Goal: Find specific page/section: Find specific page/section

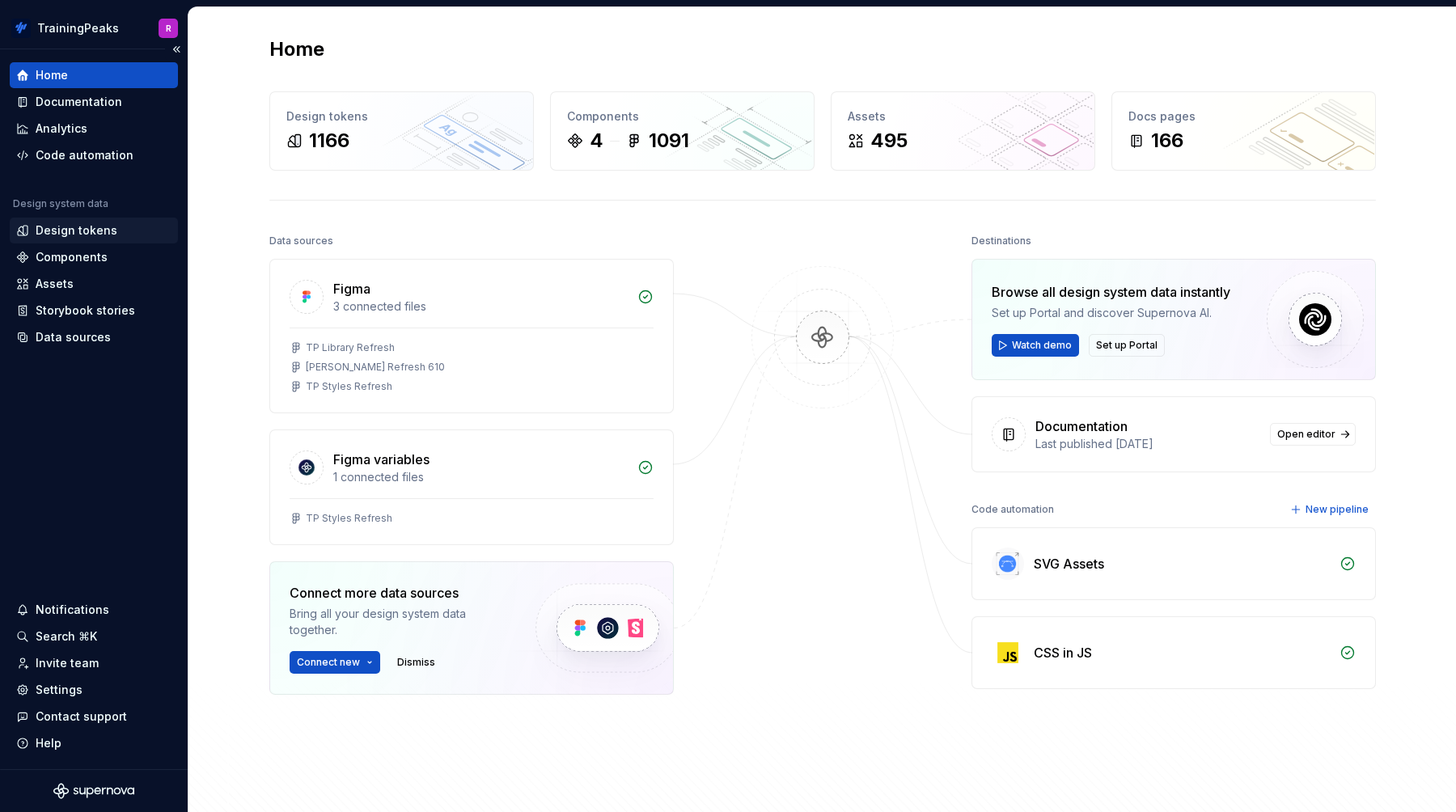
click at [95, 226] on div "Design tokens" at bounding box center [77, 230] width 82 height 16
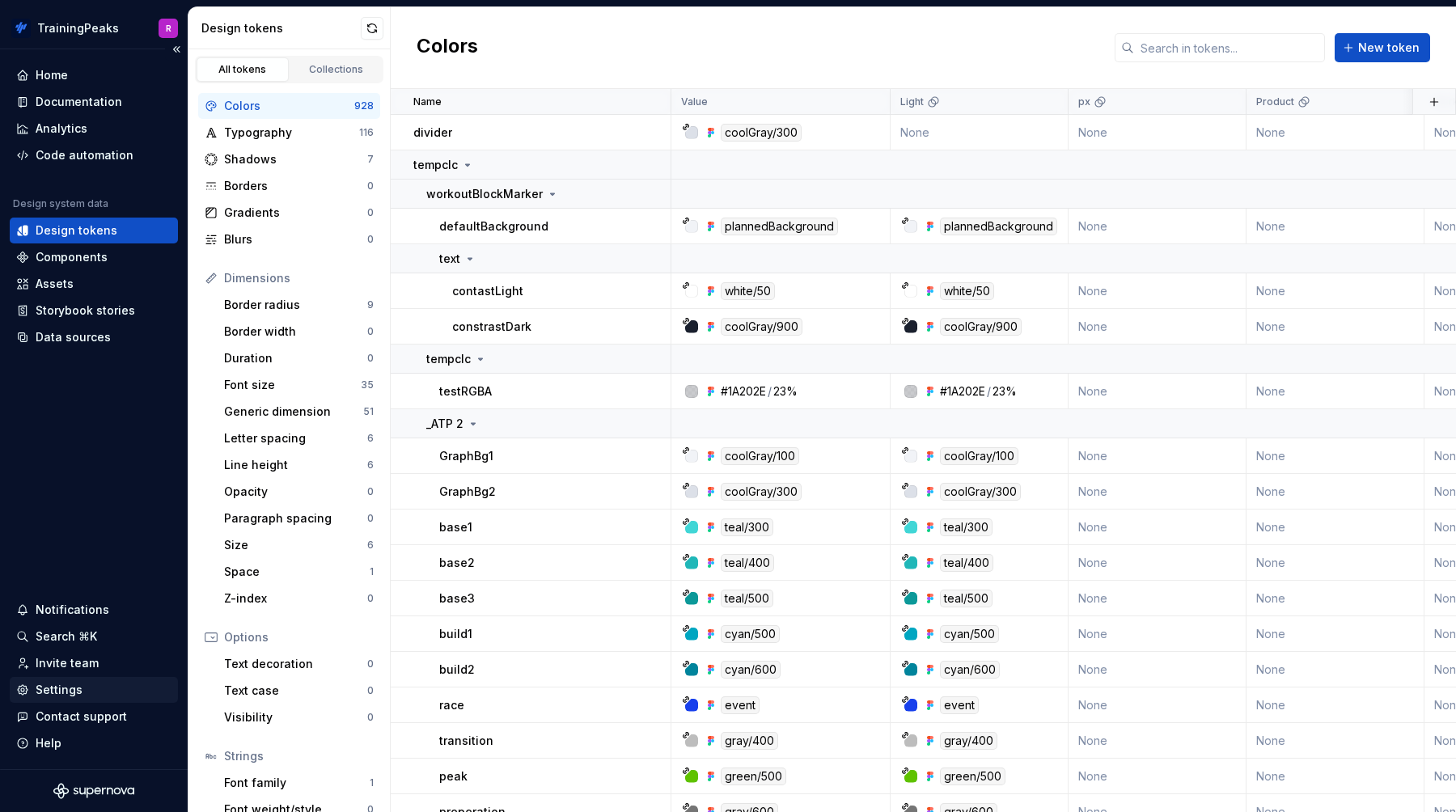
click at [63, 688] on div "Settings" at bounding box center [59, 689] width 47 height 16
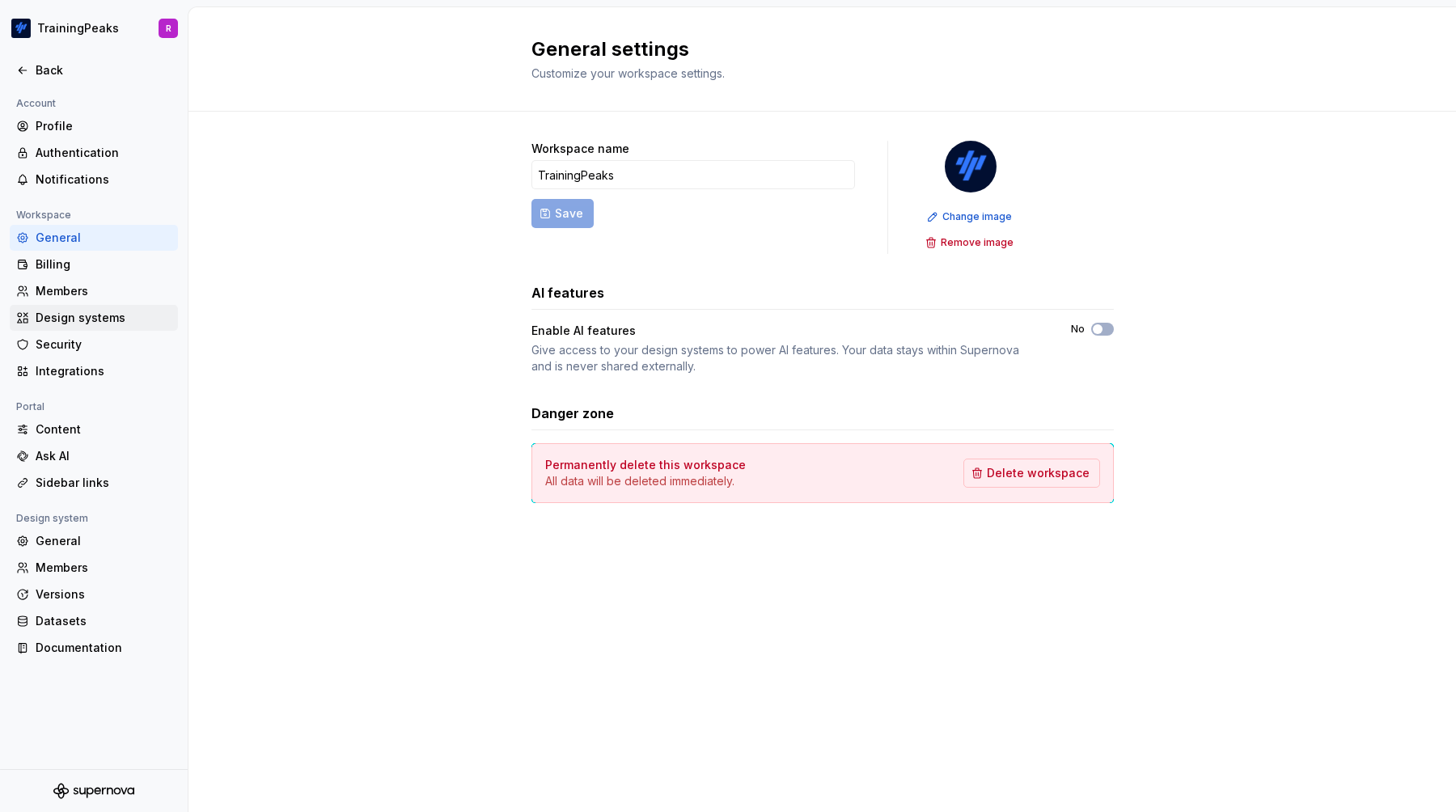
click at [80, 321] on div "Design systems" at bounding box center [104, 317] width 136 height 16
